Goal: Book appointment/travel/reservation

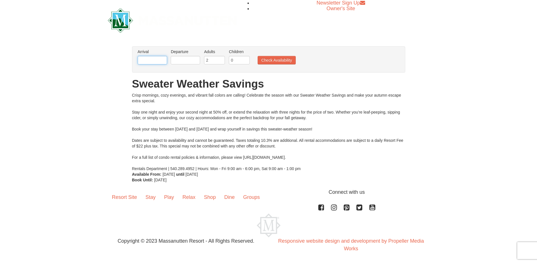
click at [147, 60] on input "text" at bounding box center [152, 60] width 29 height 8
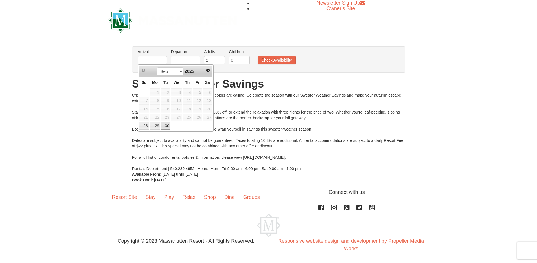
click at [164, 124] on link "30" at bounding box center [166, 126] width 10 height 8
type input "[DATE]"
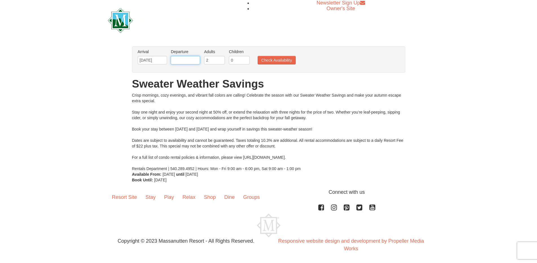
click at [180, 57] on input "text" at bounding box center [185, 60] width 29 height 8
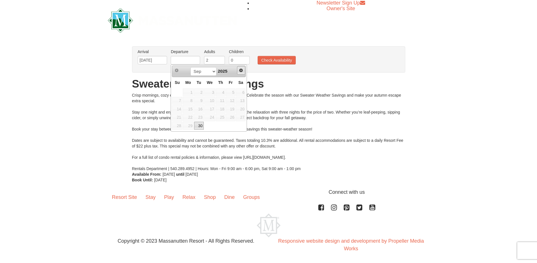
click at [238, 69] on link "Next" at bounding box center [241, 70] width 8 height 8
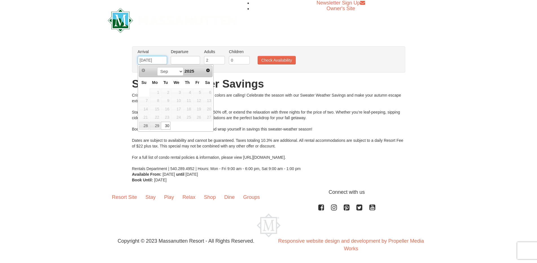
drag, startPoint x: 160, startPoint y: 60, endPoint x: 114, endPoint y: 53, distance: 46.3
click at [114, 53] on div "× From: To: Adults: 2 Children: 0 Change Arrival Please format dates MM/DD/YYYY…" at bounding box center [268, 115] width 537 height 148
click at [209, 70] on span "Next" at bounding box center [208, 70] width 5 height 5
click at [153, 100] on link "6" at bounding box center [155, 101] width 11 height 8
type input "[DATE]"
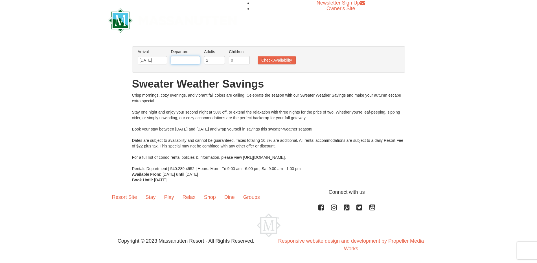
click at [195, 60] on input "text" at bounding box center [185, 60] width 29 height 8
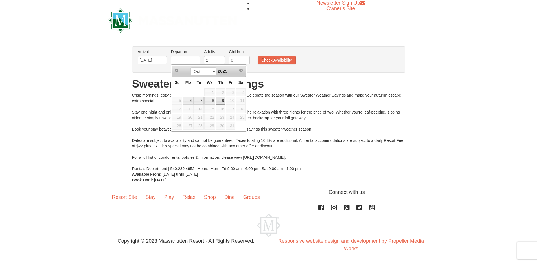
click at [224, 101] on link "9" at bounding box center [221, 101] width 10 height 8
type input "[DATE]"
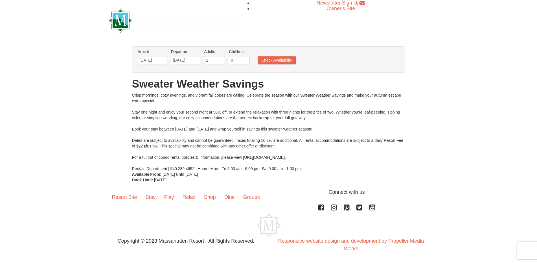
click at [214, 69] on div "Arrival Please format dates MM/DD/YYYY Please format dates MM/DD/YYYY [DATE] De…" at bounding box center [268, 59] width 273 height 26
drag, startPoint x: 214, startPoint y: 62, endPoint x: 204, endPoint y: 70, distance: 12.5
click at [204, 69] on div "Arrival Please format dates MM/DD/YYYY Please format dates MM/DD/YYYY [DATE] De…" at bounding box center [268, 59] width 273 height 26
type input "4"
click at [274, 56] on button "Check Availability" at bounding box center [277, 60] width 38 height 8
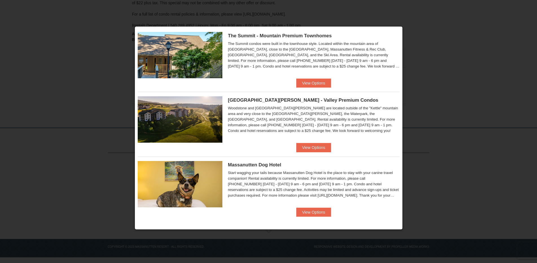
scroll to position [215, 0]
